Goal: Find contact information: Find contact information

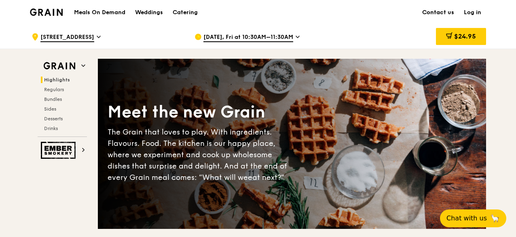
click at [441, 13] on link "Contact us" at bounding box center [438, 12] width 42 height 24
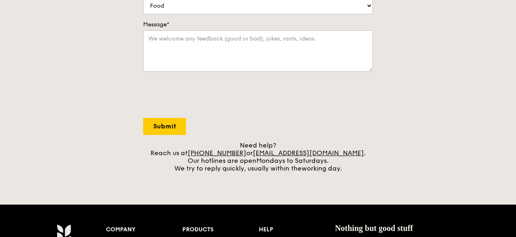
scroll to position [230, 0]
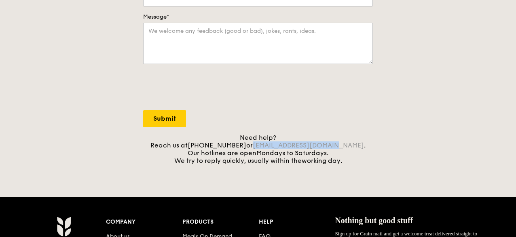
drag, startPoint x: 264, startPoint y: 143, endPoint x: 343, endPoint y: 143, distance: 78.4
click at [343, 143] on div "Need help? Reach us at [PHONE_NUMBER] or [EMAIL_ADDRESS][DOMAIN_NAME] . Our hot…" at bounding box center [258, 148] width 230 height 31
